Goal: Information Seeking & Learning: Learn about a topic

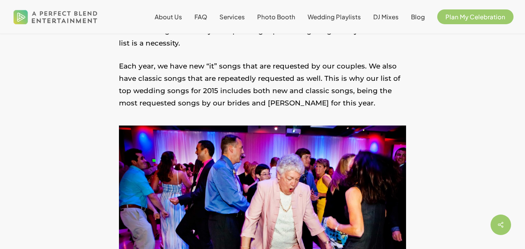
scroll to position [341, 0]
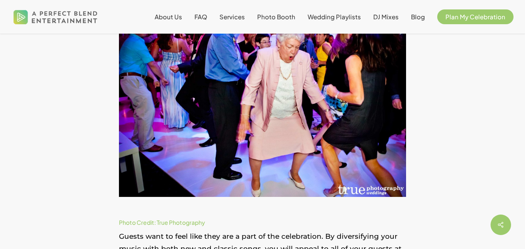
click at [273, 158] on img at bounding box center [262, 95] width 287 height 204
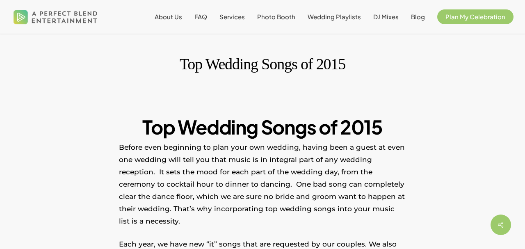
scroll to position [0, 0]
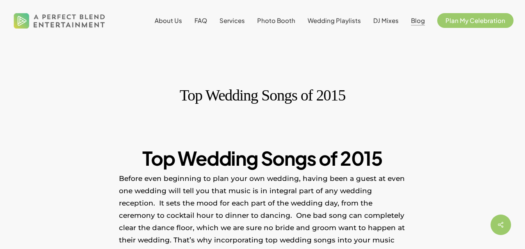
click at [415, 18] on span "Blog" at bounding box center [418, 20] width 14 height 8
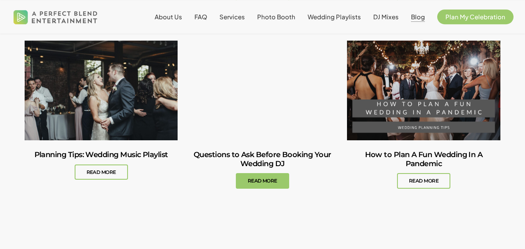
scroll to position [555, 0]
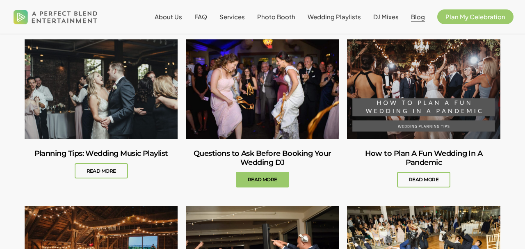
click at [268, 95] on link "Questions to Ask Before Booking Your Wedding DJ" at bounding box center [262, 89] width 153 height 100
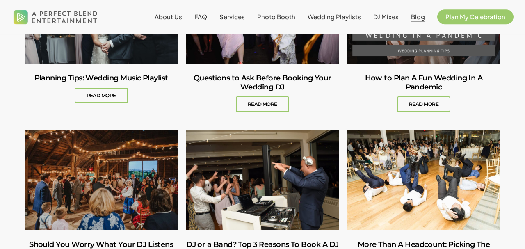
scroll to position [683, 0]
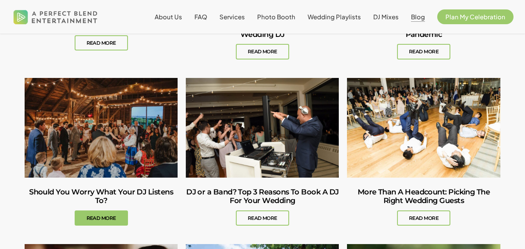
click at [129, 128] on link "Should You Worry What Your DJ Listens To?" at bounding box center [101, 128] width 153 height 100
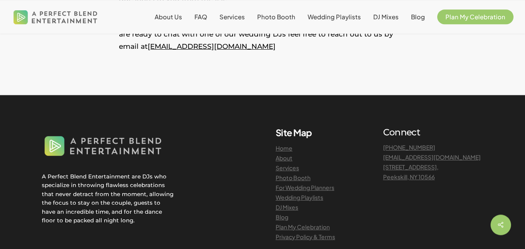
scroll to position [1238, 0]
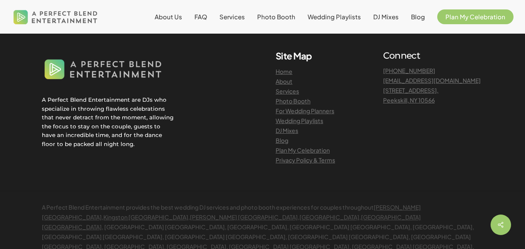
scroll to position [748, 0]
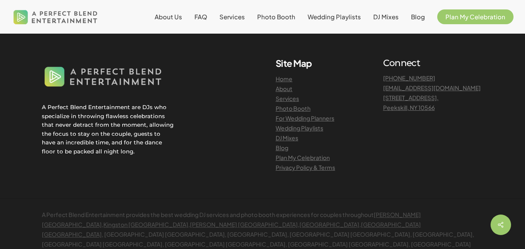
click at [289, 112] on link "Photo Booth" at bounding box center [293, 108] width 35 height 7
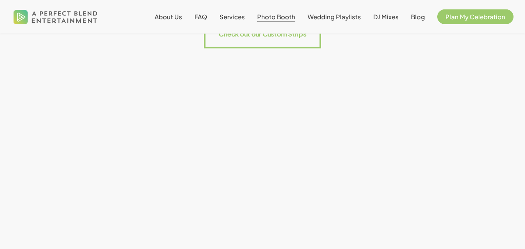
scroll to position [1067, 0]
